Goal: Obtain resource: Obtain resource

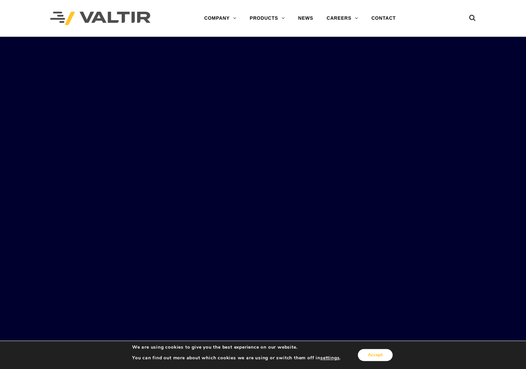
click at [378, 361] on button "Accept" at bounding box center [375, 355] width 35 height 12
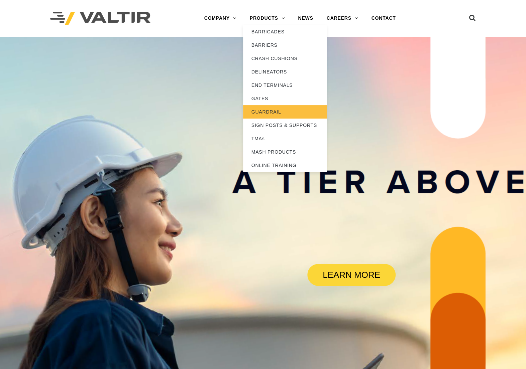
click at [277, 110] on link "GUARDRAIL" at bounding box center [285, 111] width 84 height 13
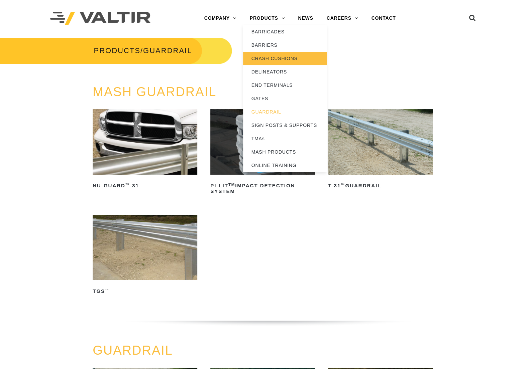
click at [272, 57] on link "CRASH CUSHIONS" at bounding box center [285, 58] width 84 height 13
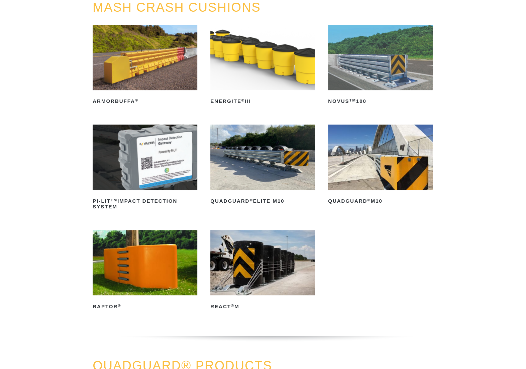
scroll to position [100, 0]
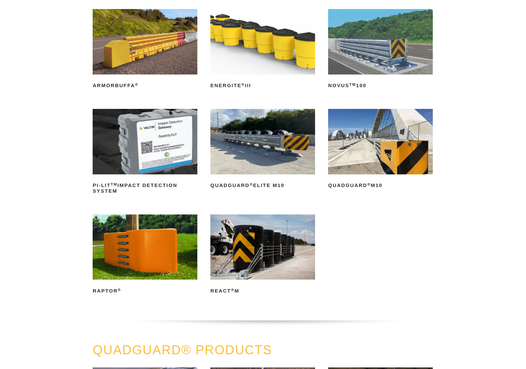
click at [365, 151] on img at bounding box center [380, 142] width 105 height 66
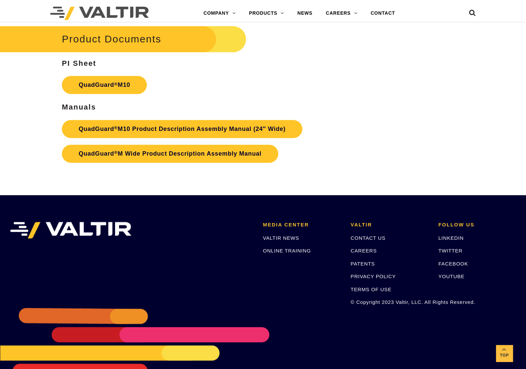
scroll to position [2136, 0]
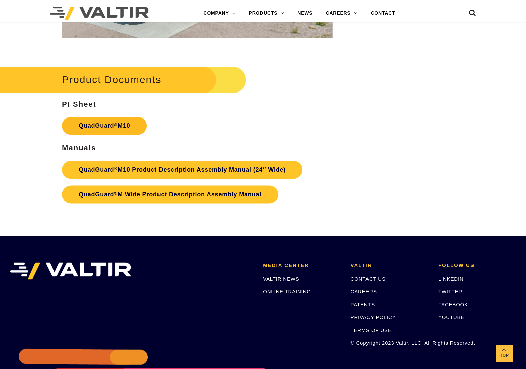
click at [104, 127] on link "QuadGuard ® M10" at bounding box center [104, 126] width 85 height 18
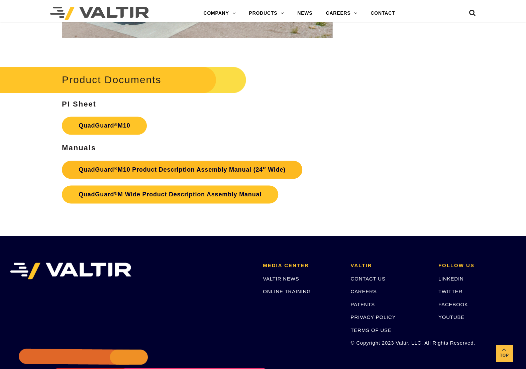
click at [142, 171] on link "QuadGuard ® M10 Product Description Assembly Manual (24″ Wide)" at bounding box center [182, 170] width 240 height 18
